Goal: Find specific page/section: Find specific page/section

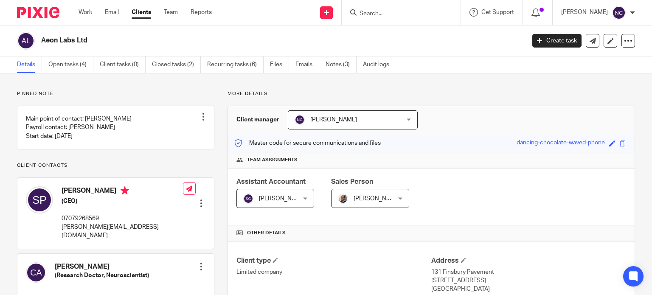
paste input "Roost Co-ops"
click at [398, 13] on input "Roost Co-ops" at bounding box center [397, 14] width 76 height 8
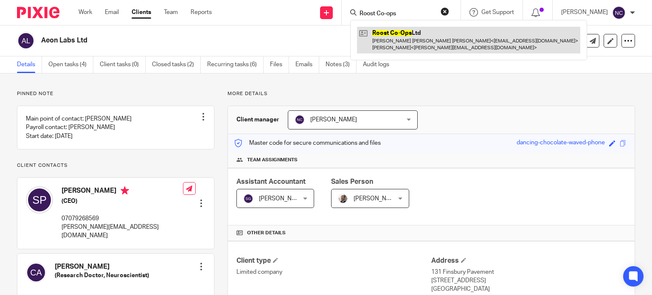
type input "Roost Co-ops"
click at [404, 35] on link at bounding box center [468, 40] width 223 height 26
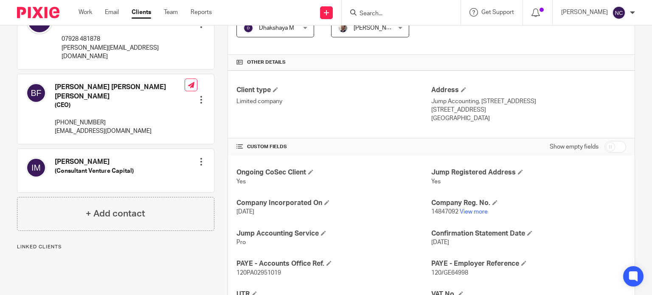
scroll to position [304, 0]
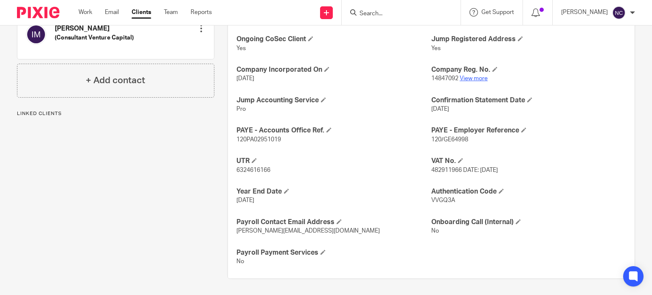
click at [471, 78] on link "View more" at bounding box center [474, 79] width 28 height 6
click at [375, 15] on input "Search" at bounding box center [397, 14] width 76 height 8
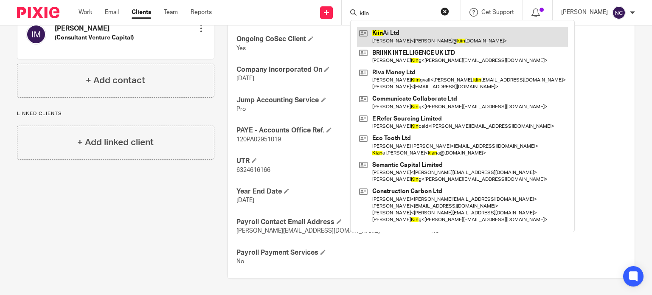
type input "kiin"
click at [383, 36] on link at bounding box center [462, 37] width 211 height 20
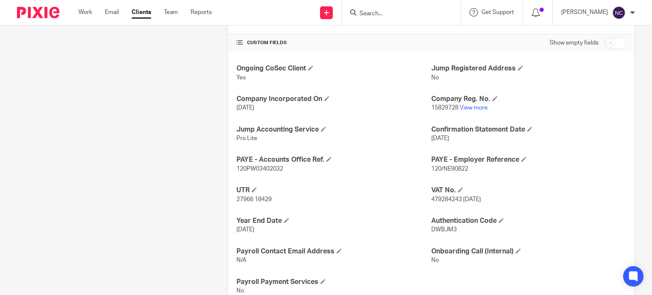
scroll to position [304, 0]
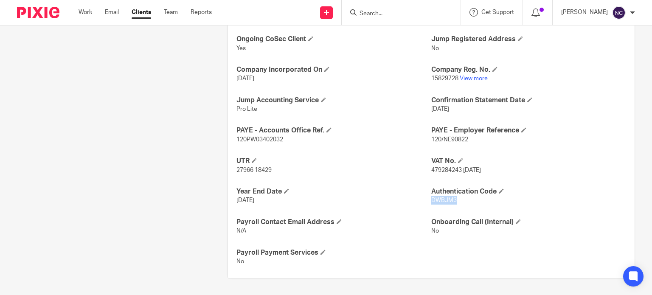
drag, startPoint x: 461, startPoint y: 201, endPoint x: 428, endPoint y: 199, distance: 32.3
click at [431, 199] on p "DWBJM3" at bounding box center [528, 200] width 195 height 8
copy span "DWBJM3"
click at [468, 76] on link "View more" at bounding box center [474, 79] width 28 height 6
